Goal: Information Seeking & Learning: Learn about a topic

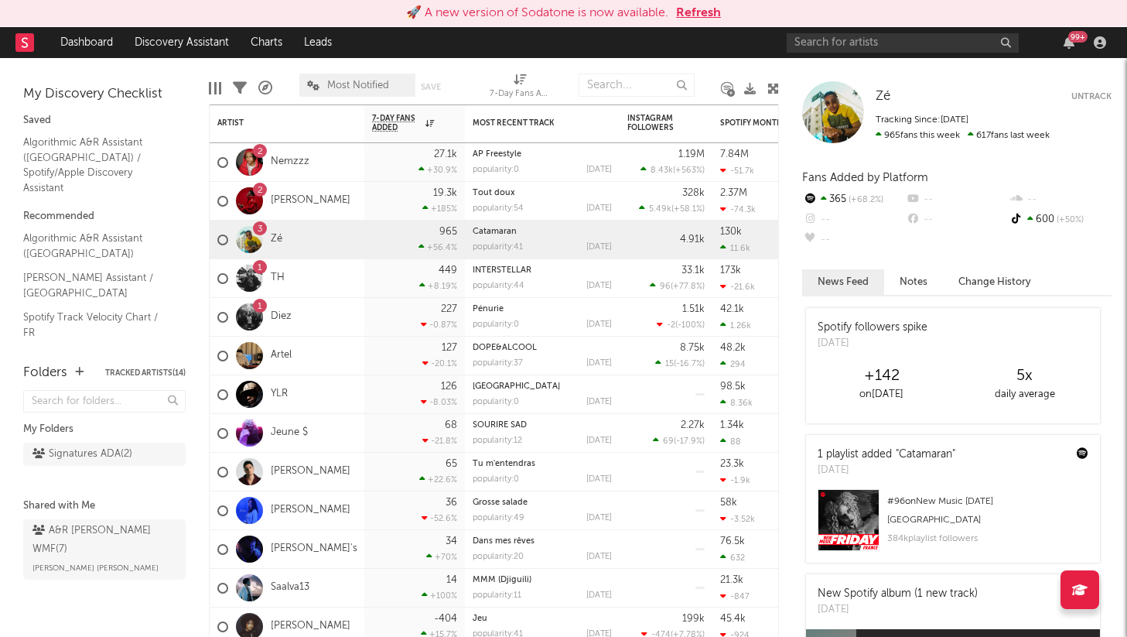
scroll to position [53, 0]
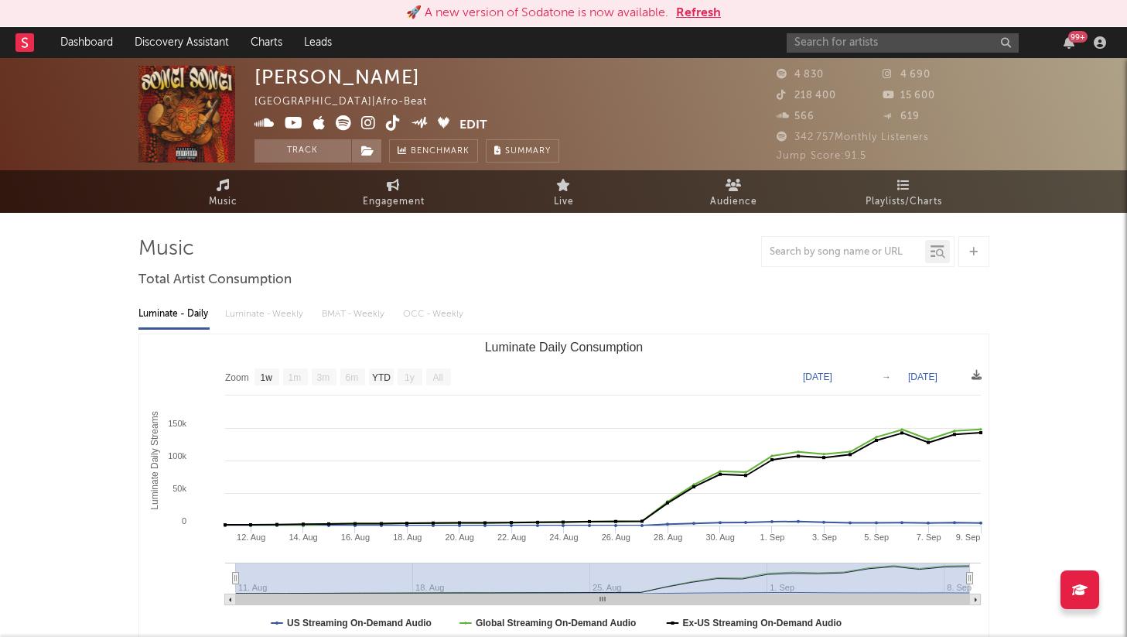
select select "1w"
